Goal: Task Accomplishment & Management: Use online tool/utility

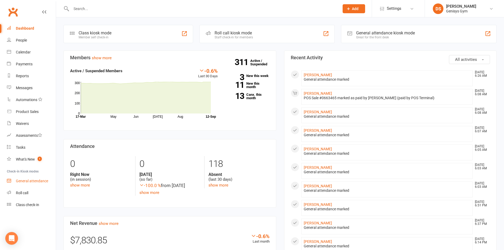
click at [33, 182] on div "General attendance" at bounding box center [32, 181] width 32 height 4
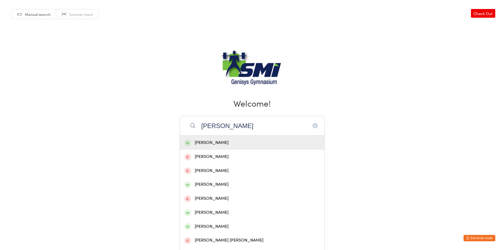
type input "[PERSON_NAME]"
click at [222, 140] on div "[PERSON_NAME]" at bounding box center [251, 142] width 135 height 7
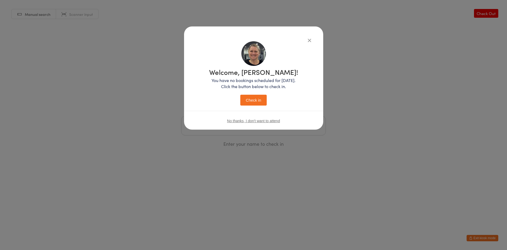
click at [251, 104] on button "Check in" at bounding box center [254, 100] width 26 height 11
